Goal: Find specific page/section

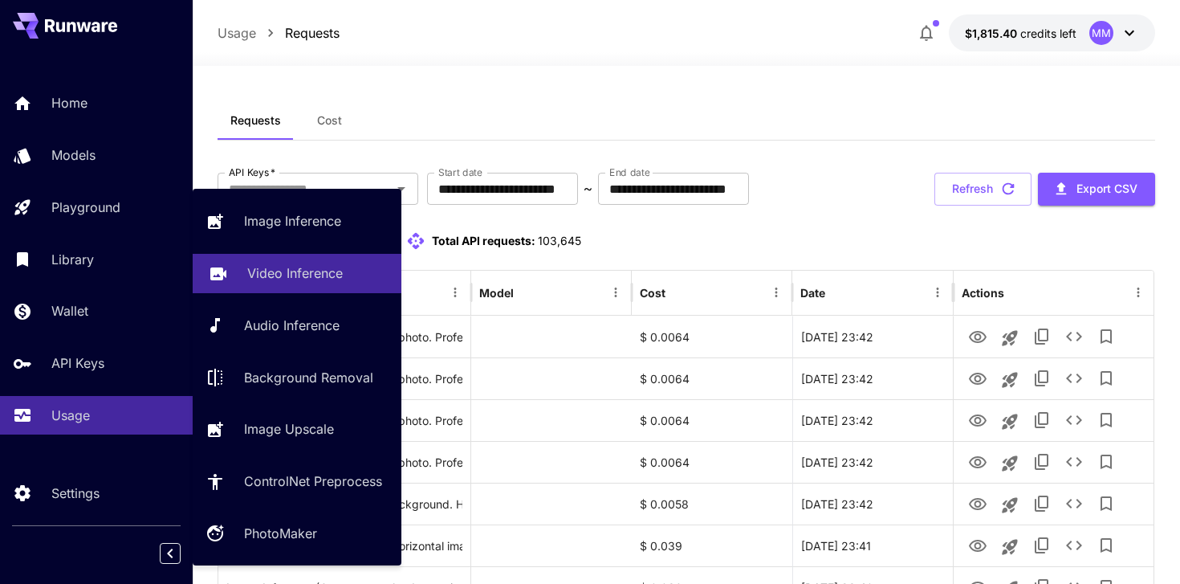
click at [308, 264] on p "Video Inference" at bounding box center [295, 272] width 96 height 19
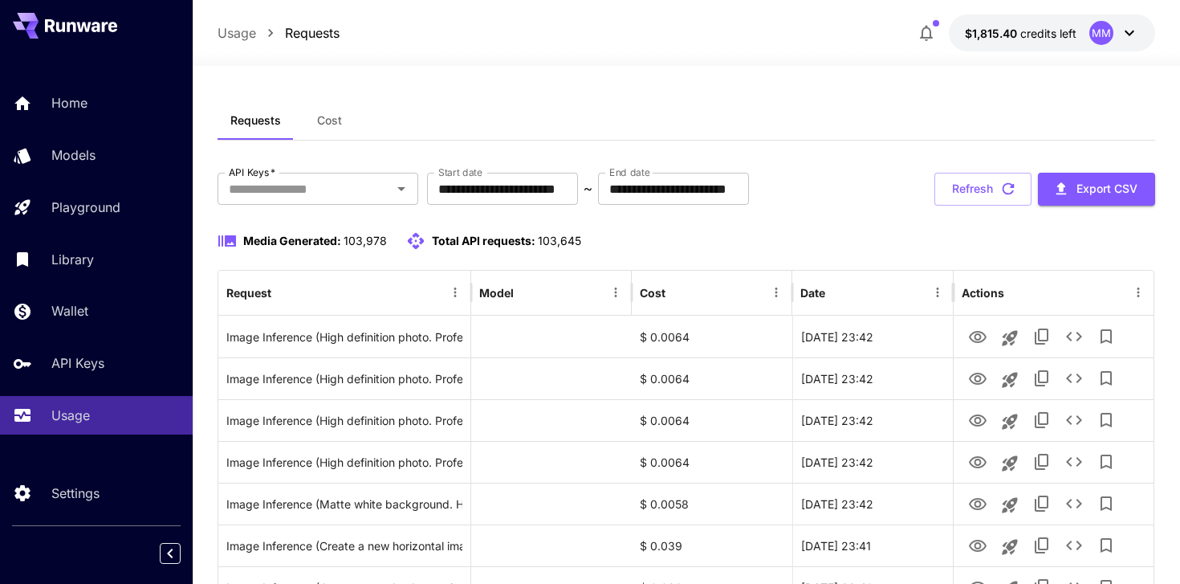
click at [334, 123] on span "Cost" at bounding box center [329, 120] width 25 height 14
